Goal: Transaction & Acquisition: Book appointment/travel/reservation

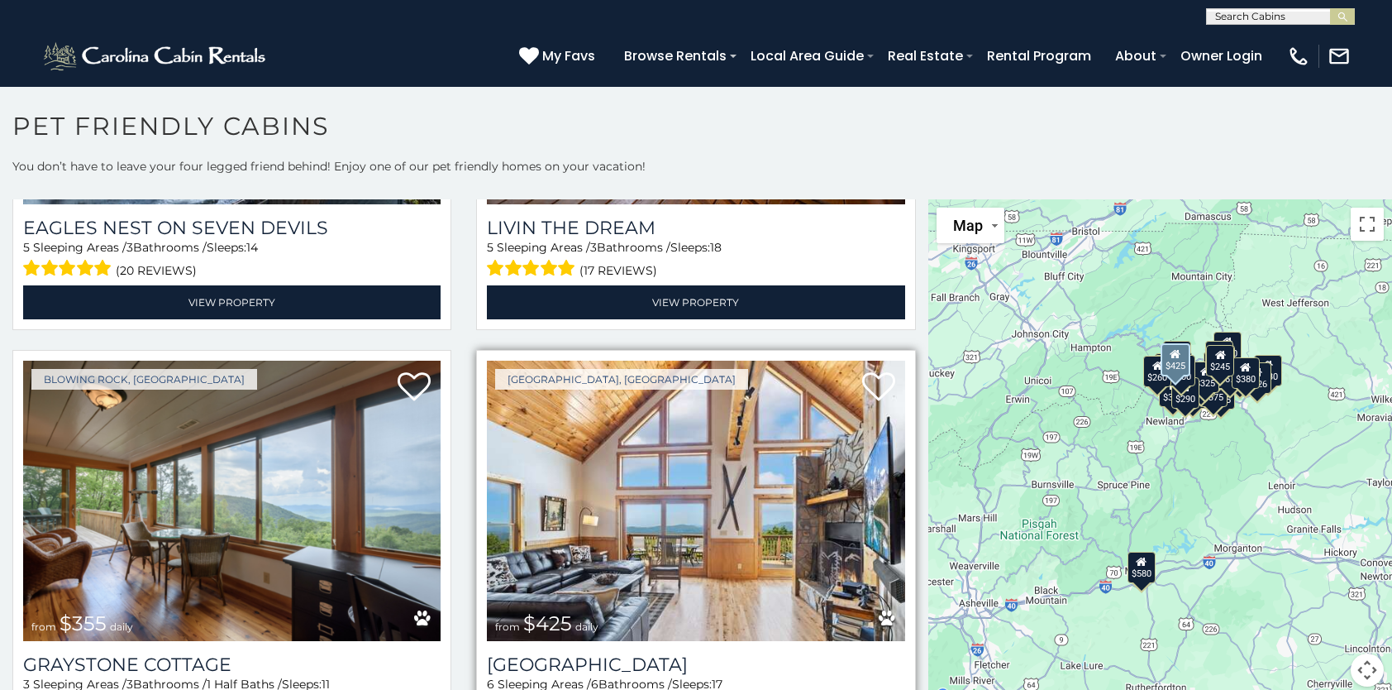
scroll to position [5622, 0]
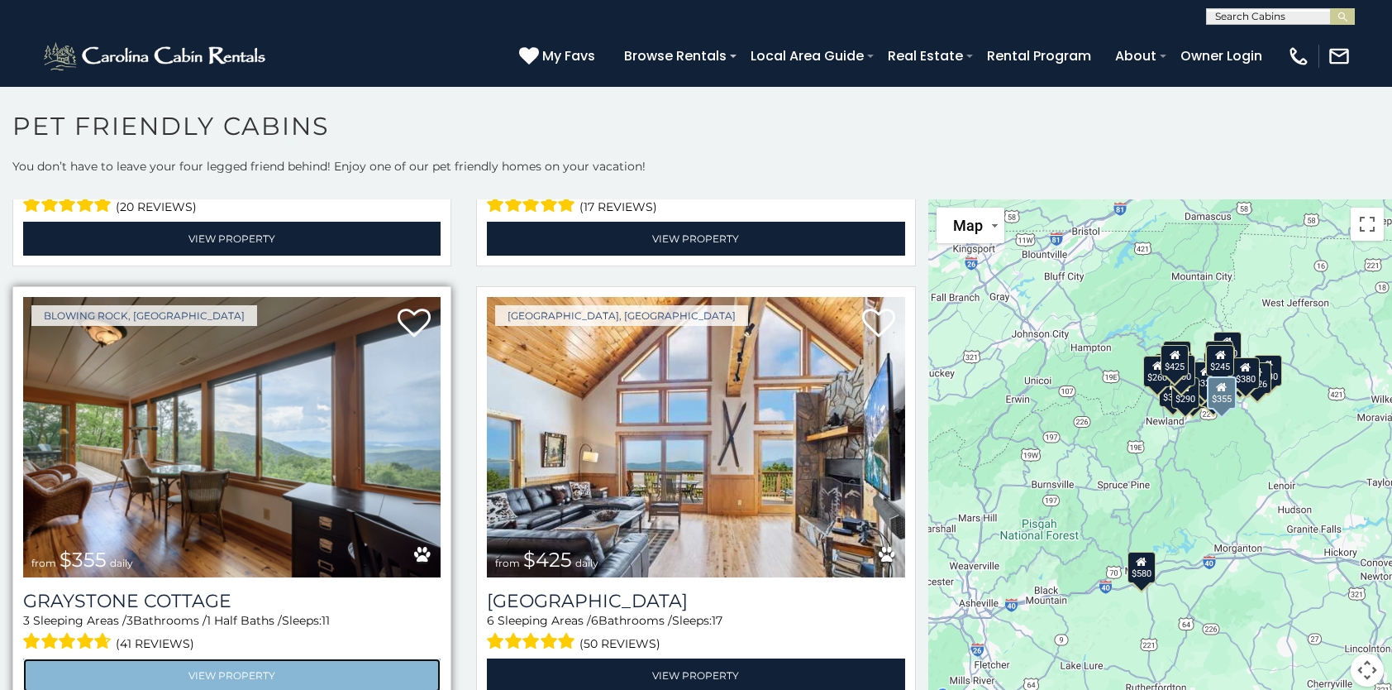
click at [228, 658] on link "View Property" at bounding box center [232, 675] width 418 height 34
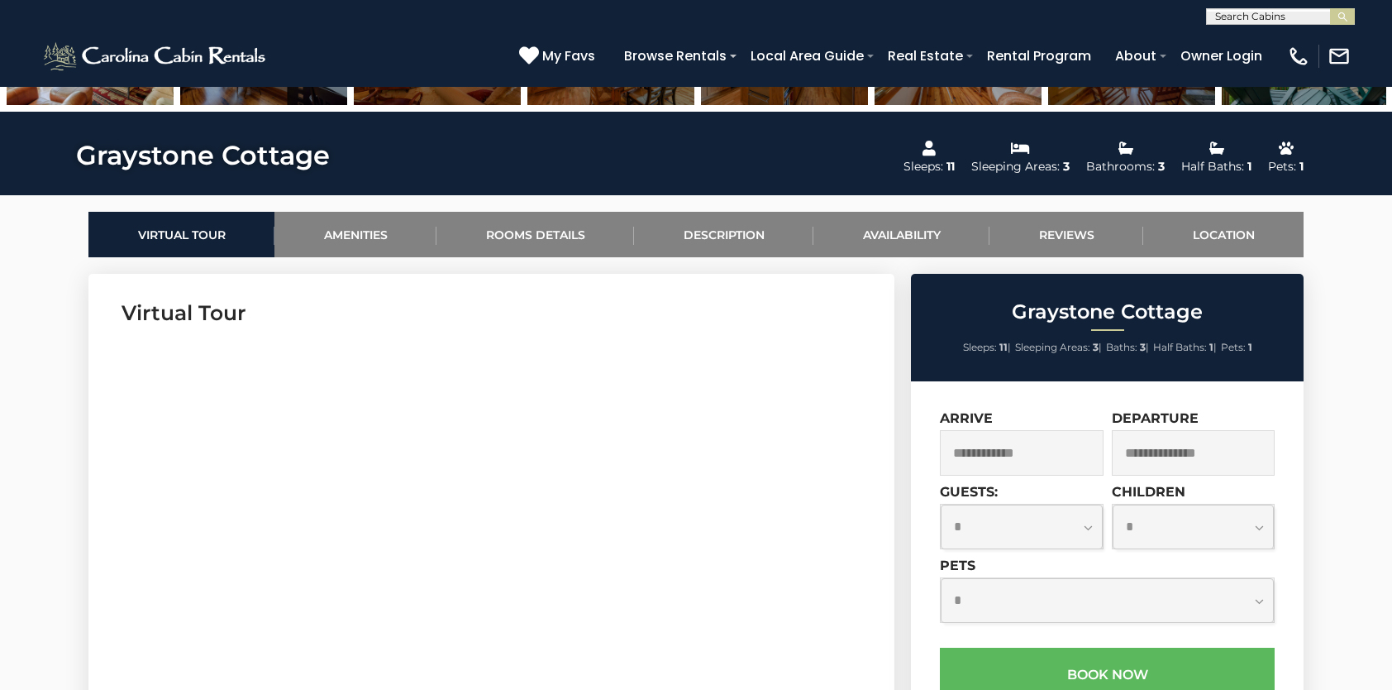
scroll to position [827, 0]
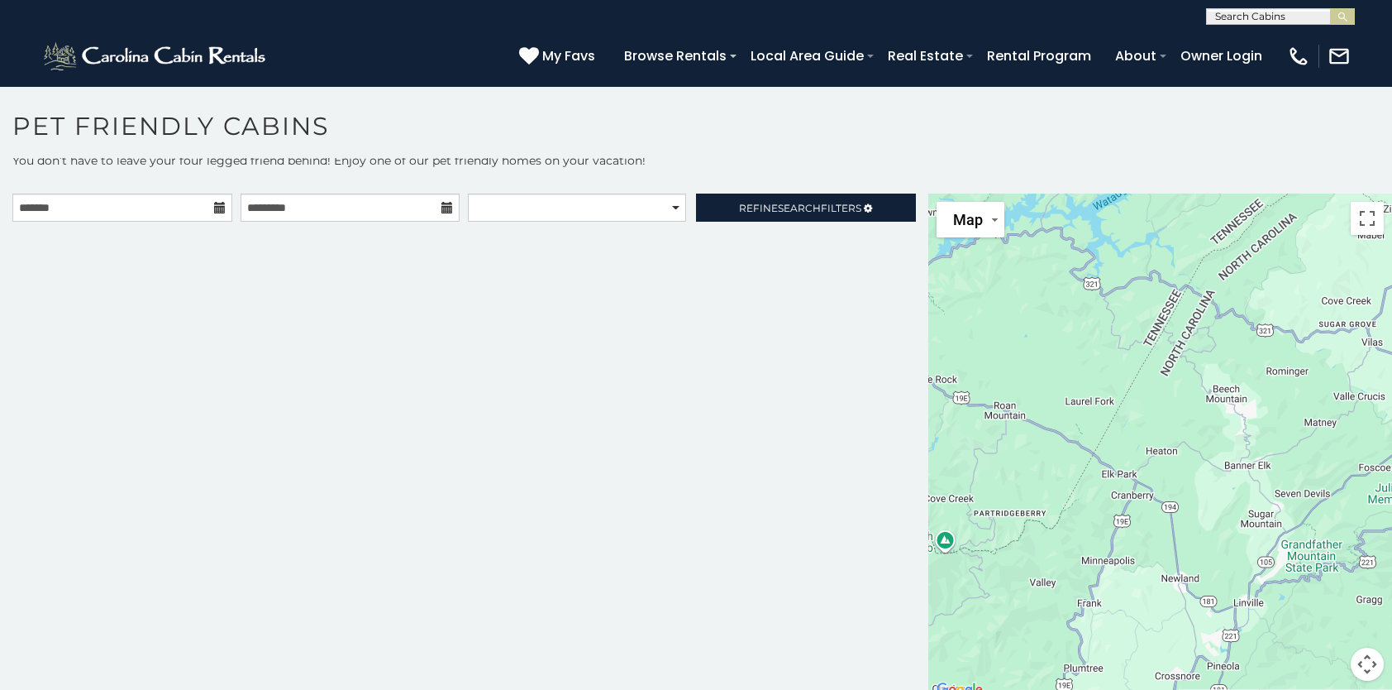
scroll to position [7, 0]
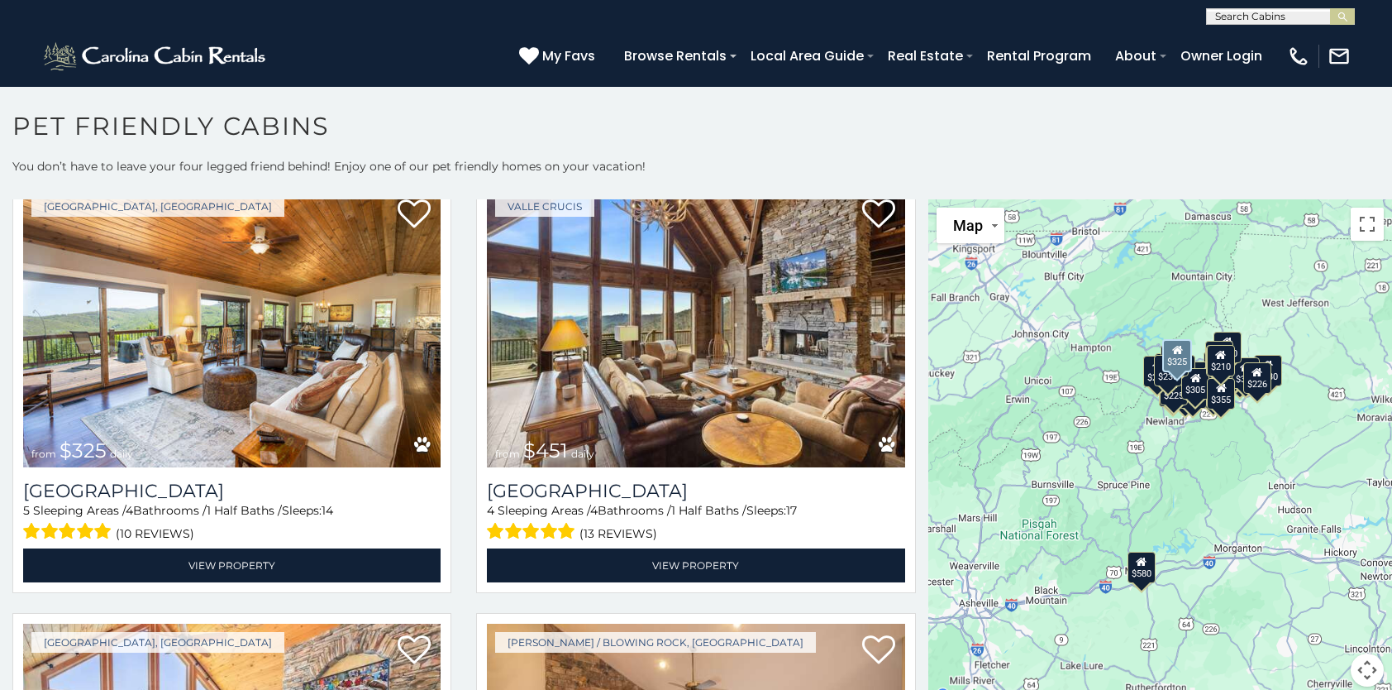
scroll to position [579, 0]
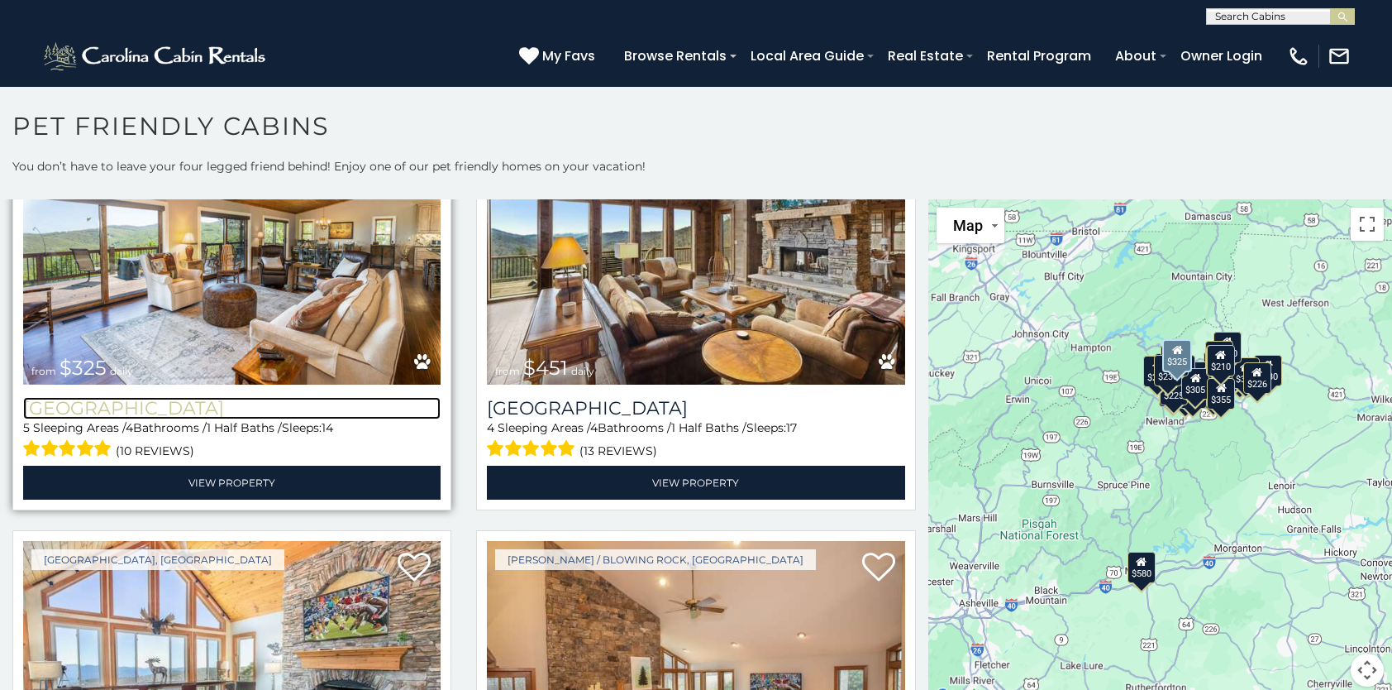
click at [209, 398] on h3 "Beech Mountain Vista" at bounding box center [232, 408] width 418 height 22
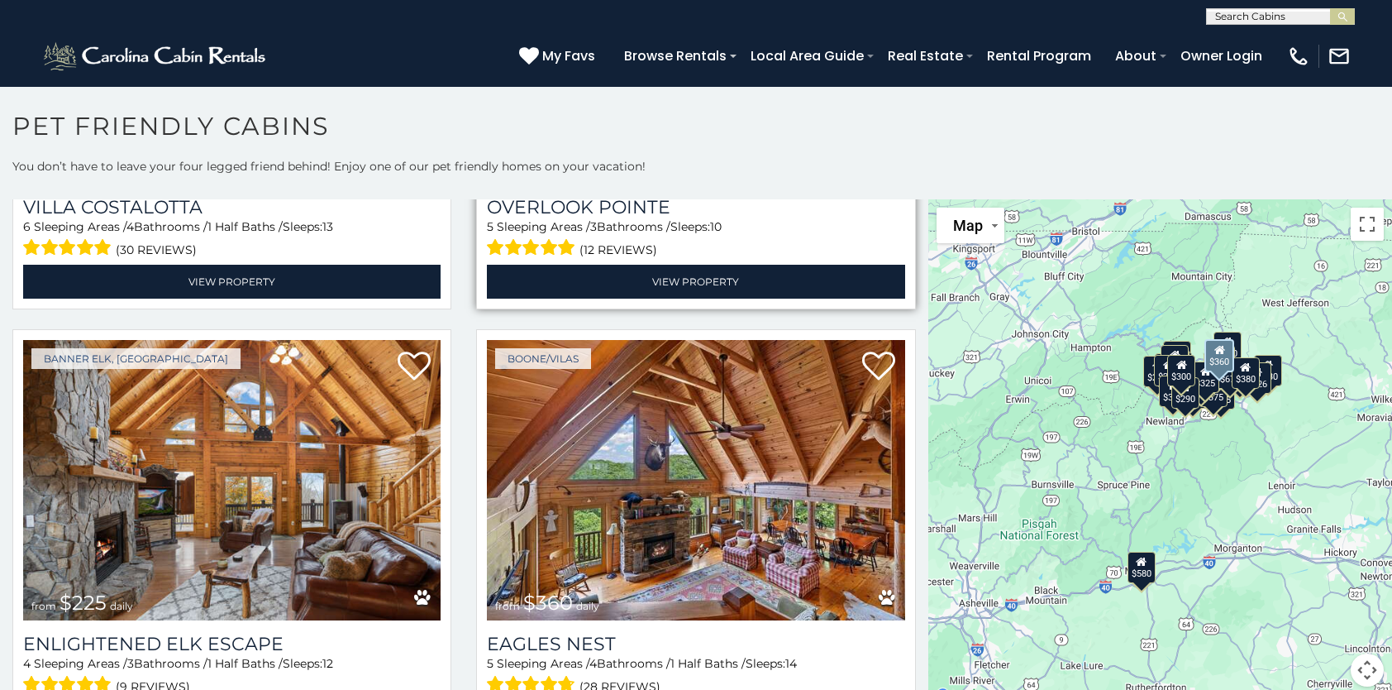
scroll to position [4299, 0]
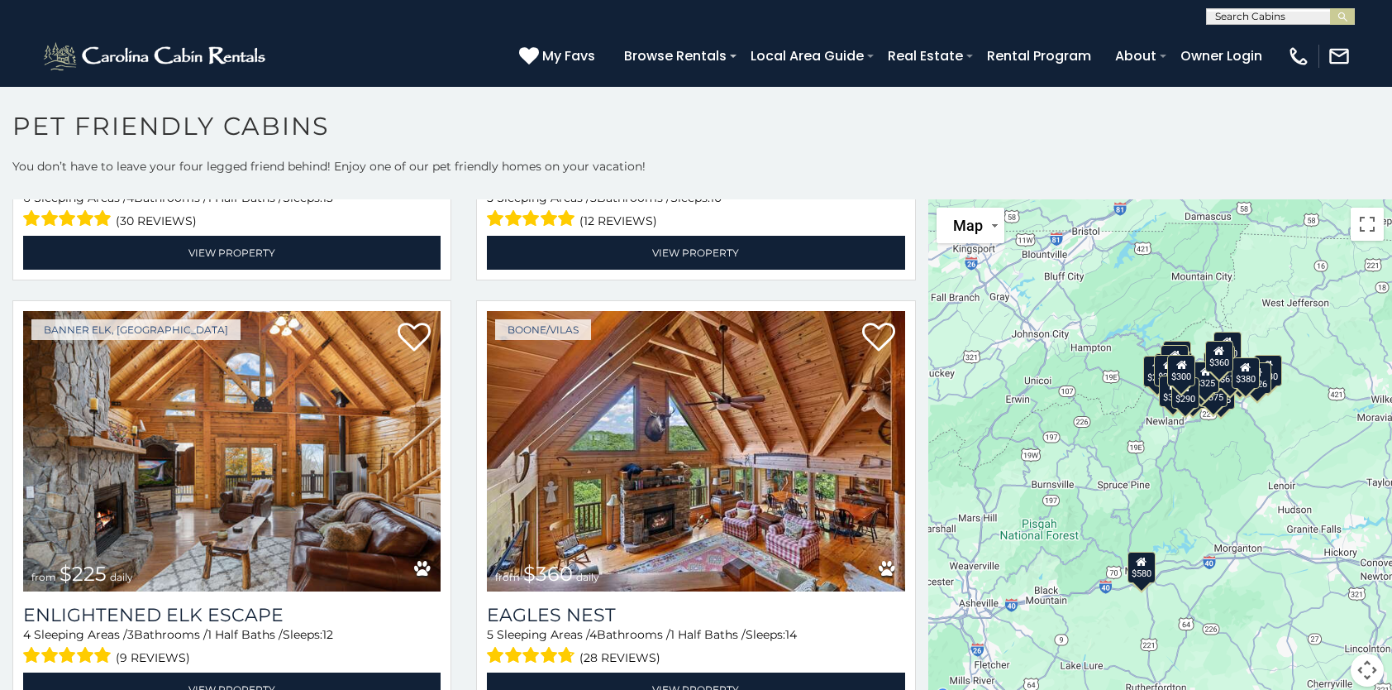
click at [1214, 366] on div "$360" at bounding box center [1219, 355] width 28 height 31
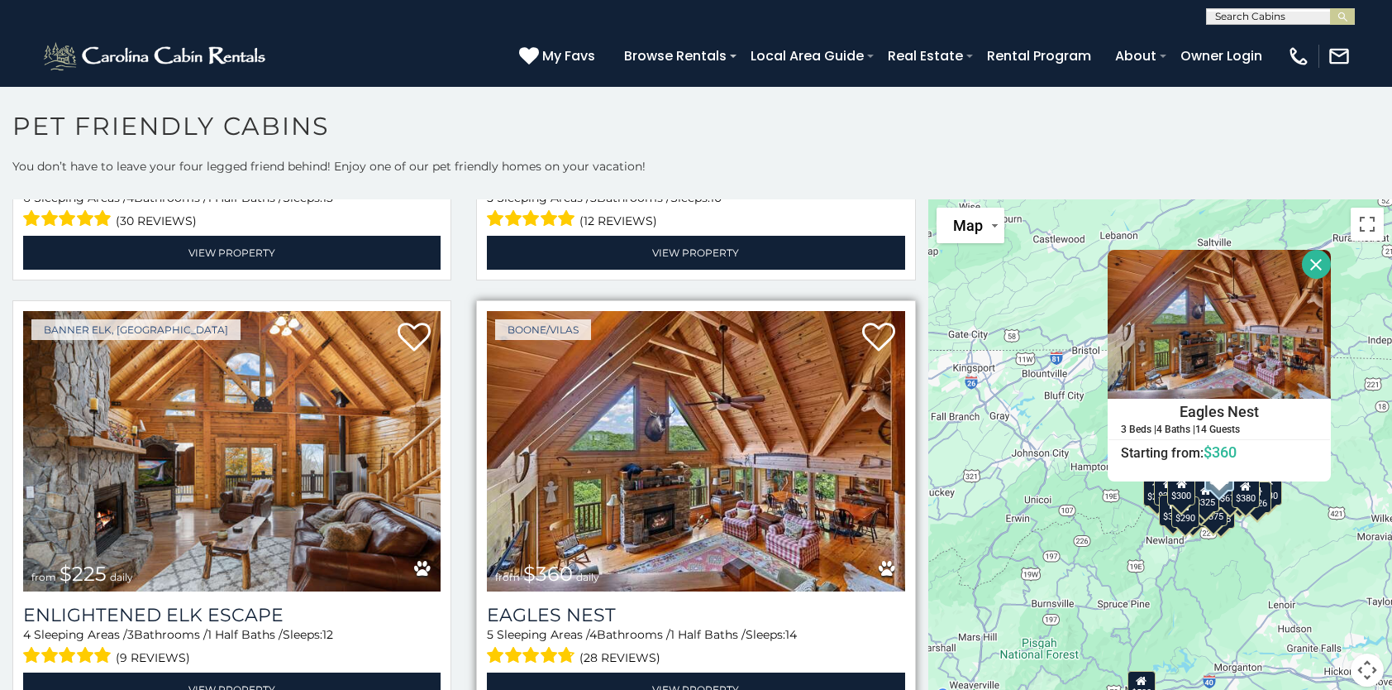
click at [879, 560] on icon at bounding box center [887, 568] width 17 height 17
click at [672, 672] on link "View Property" at bounding box center [696, 689] width 418 height 34
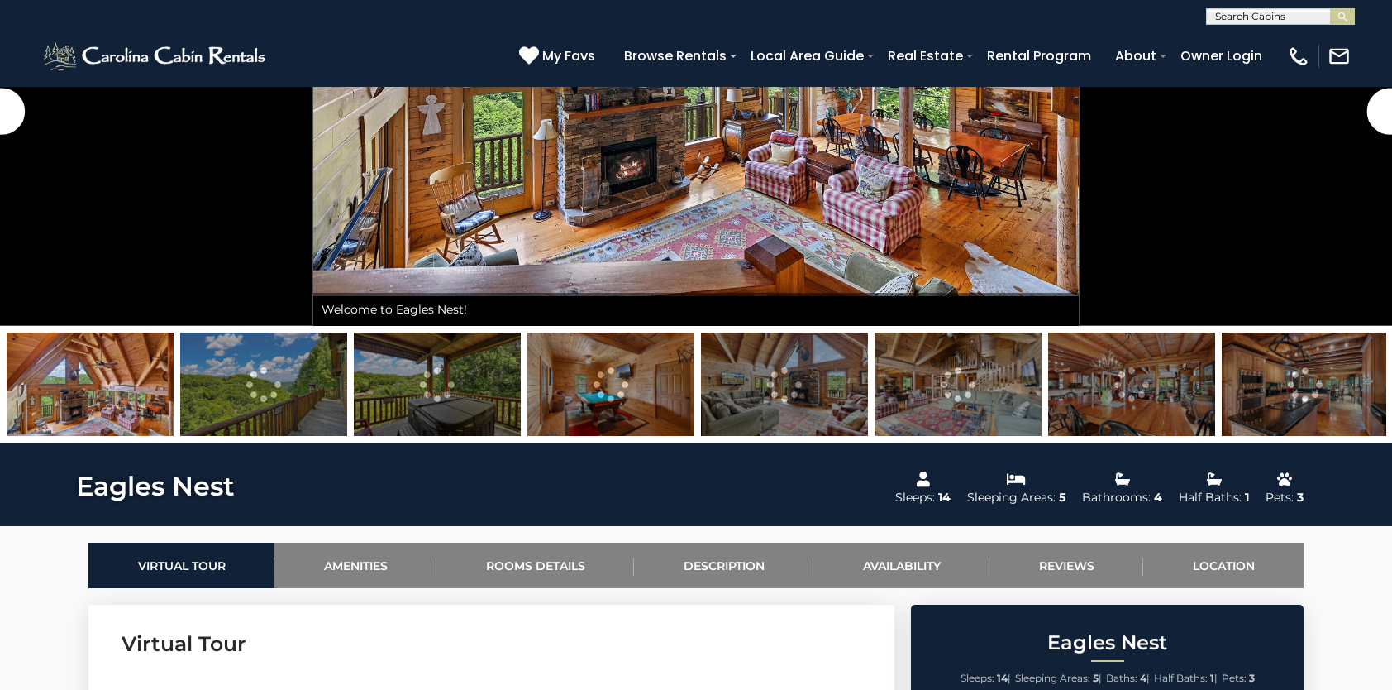
scroll to position [413, 0]
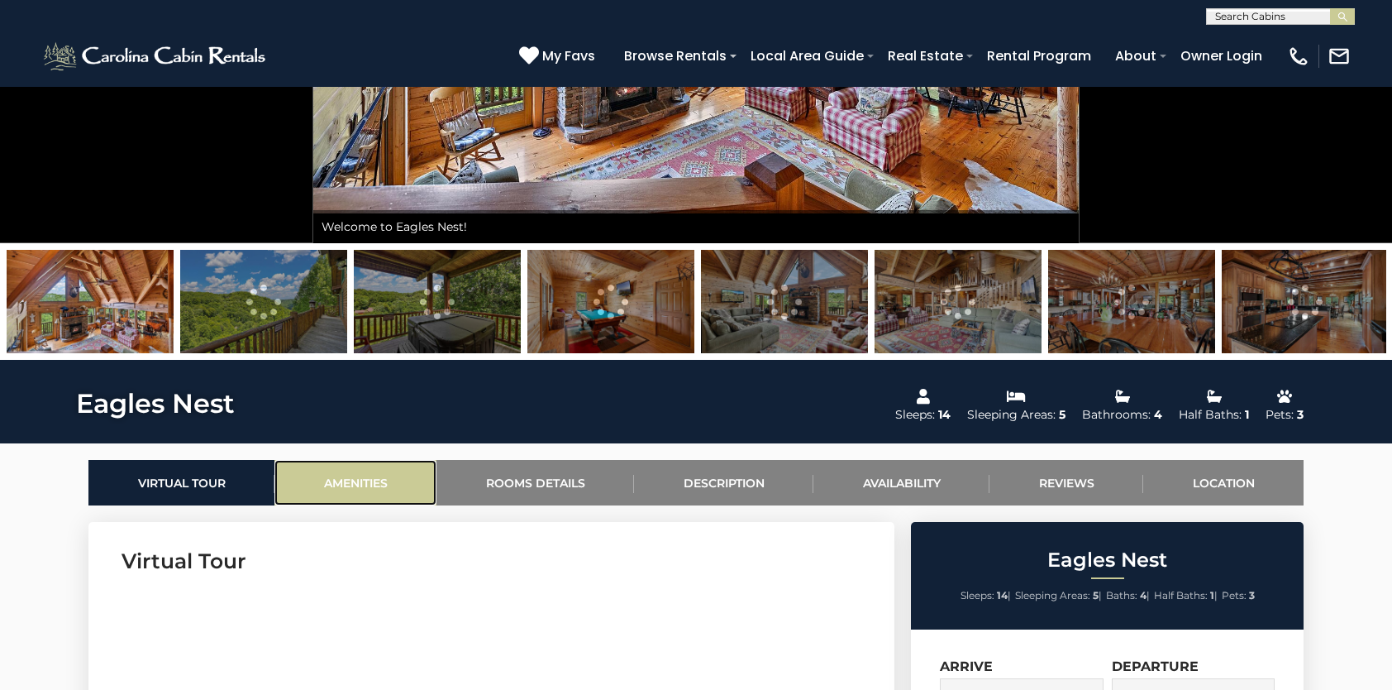
click at [373, 480] on link "Amenities" at bounding box center [355, 482] width 162 height 45
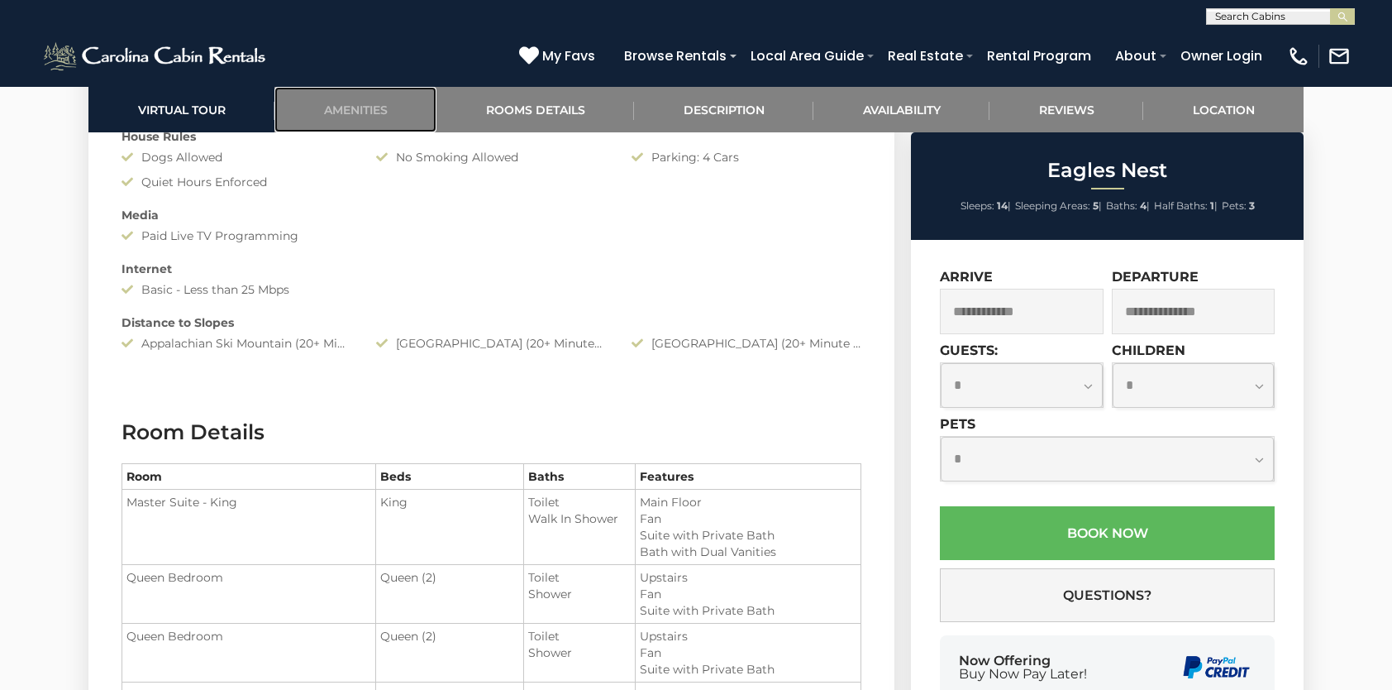
scroll to position [1811, 0]
